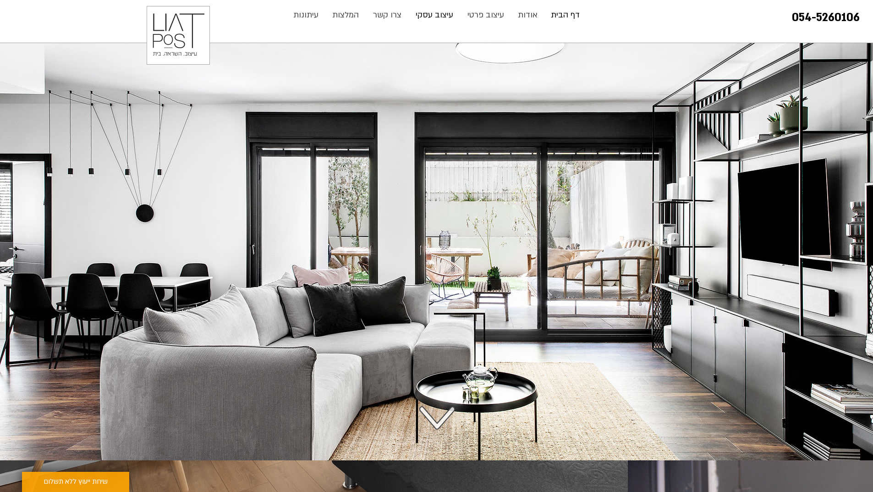
click at [433, 13] on p "עיצוב עסקי" at bounding box center [434, 15] width 47 height 18
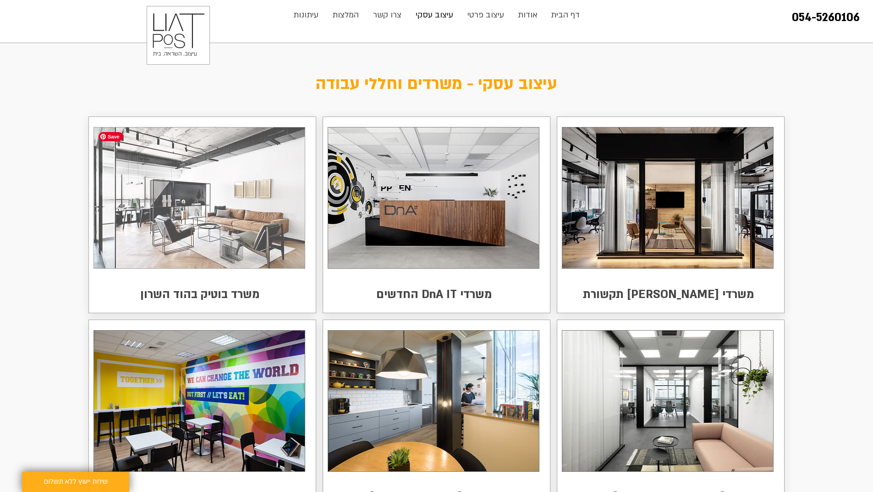
click at [253, 246] on img at bounding box center [199, 197] width 211 height 141
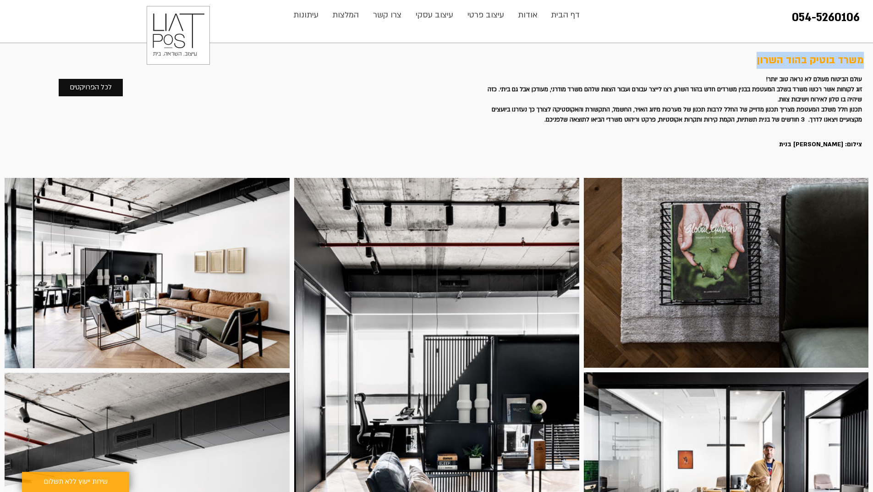
drag, startPoint x: 862, startPoint y: 78, endPoint x: 741, endPoint y: 150, distance: 140.8
click at [725, 174] on div "משרד בוטיק בהוד השרון עולם הביטוח מעולם לא נראה טוב יותר! זוג לקוחות אשר רכשו מ…" at bounding box center [522, 110] width 692 height 135
click at [798, 111] on span "תכנון חלל משלב המעטפת מצריך תכנון מדוייק של החלל לרבות תכנון של מערכות מיזוג הא…" at bounding box center [677, 114] width 370 height 18
click at [863, 77] on div "main content" at bounding box center [522, 110] width 692 height 135
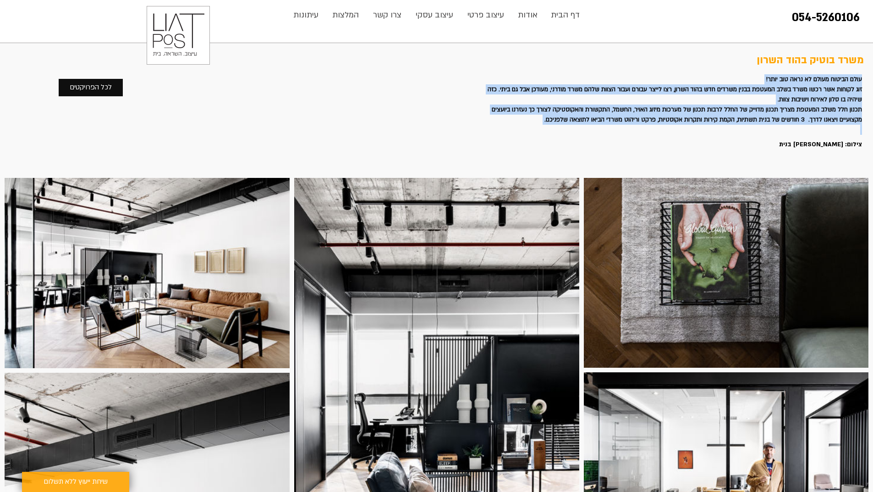
drag, startPoint x: 862, startPoint y: 77, endPoint x: 621, endPoint y: 126, distance: 245.4
click at [621, 126] on div "עולם הביטוח מעולם לא נראה טוב יותר! זוג לקוחות אשר רכשו משרד בשלב המעטפת בבנין …" at bounding box center [675, 104] width 374 height 60
copy div "עולם הביטוח מעולם לא נראה טוב יותר! זוג לקוחות אשר רכשו משרד בשלב המעטפת בבנין …"
click at [697, 121] on span "תכנון חלל משלב המעטפת מצריך תכנון מדוייק של החלל לרבות תכנון של מערכות מיזוג הא…" at bounding box center [677, 114] width 370 height 18
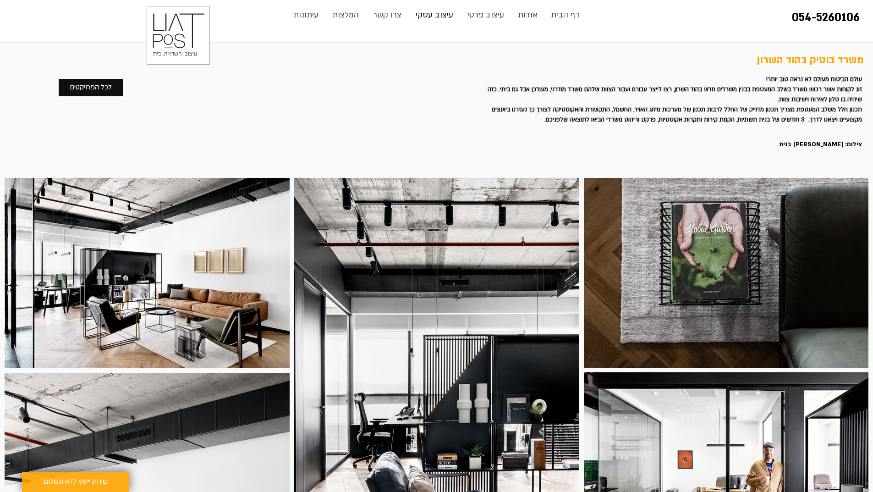
click at [428, 16] on p "עיצוב עסקי" at bounding box center [434, 15] width 47 height 18
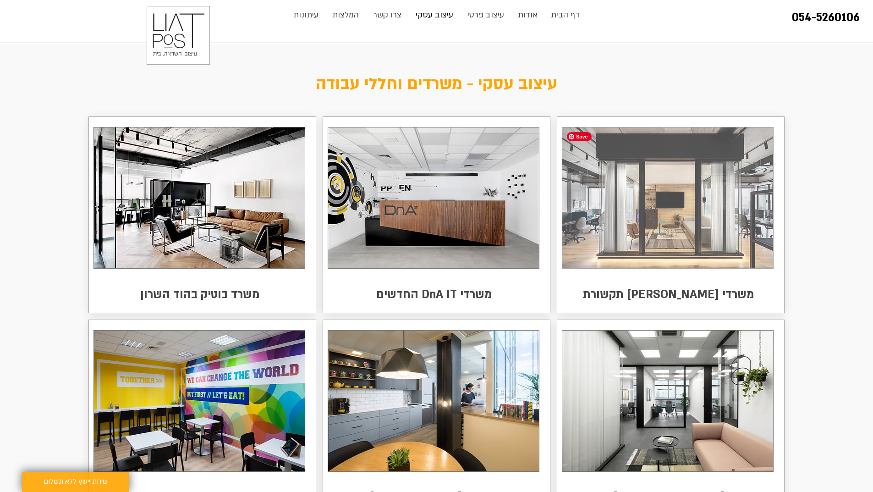
click at [620, 263] on img at bounding box center [667, 197] width 211 height 141
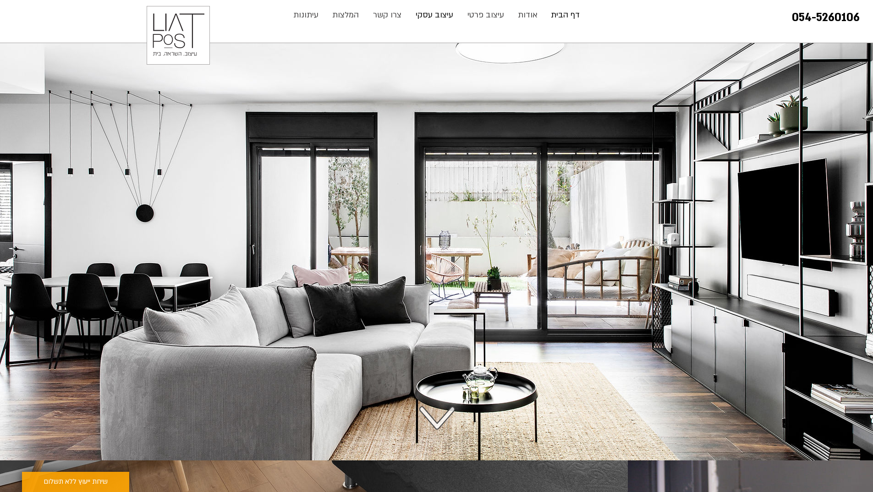
click at [435, 18] on p "עיצוב עסקי" at bounding box center [434, 15] width 47 height 18
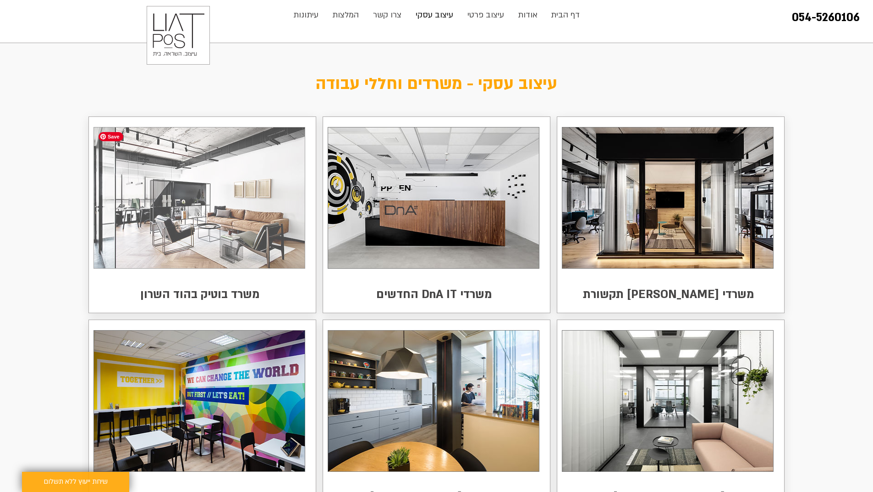
click at [268, 187] on img at bounding box center [199, 197] width 211 height 141
